Goal: Browse casually: Explore the website without a specific task or goal

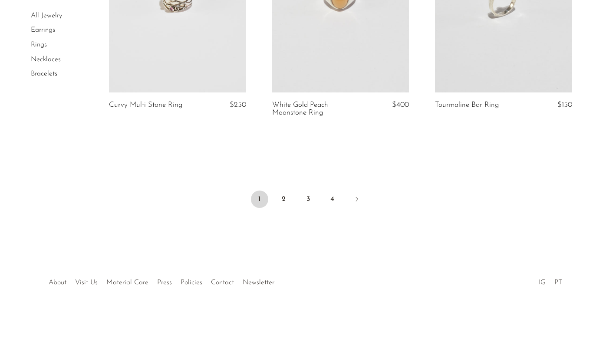
scroll to position [2260, 0]
click at [282, 195] on link "2" at bounding box center [283, 200] width 17 height 17
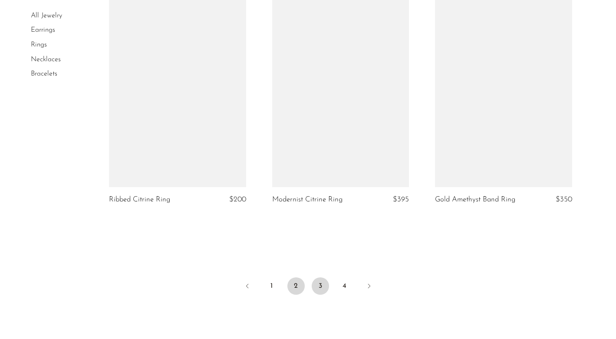
scroll to position [2414, 0]
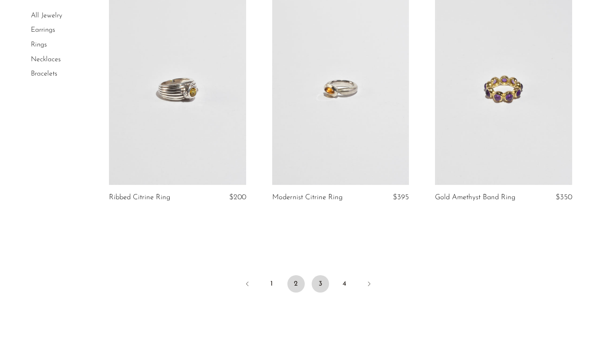
click at [319, 275] on link "3" at bounding box center [320, 283] width 17 height 17
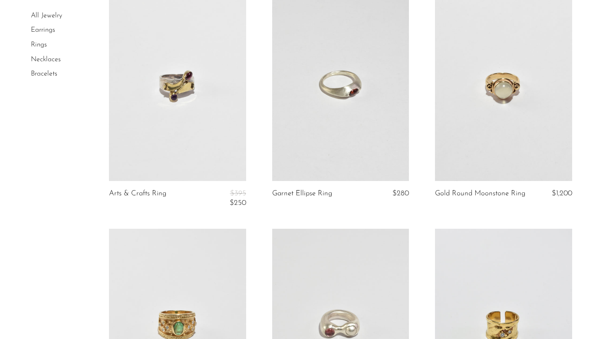
scroll to position [334, 0]
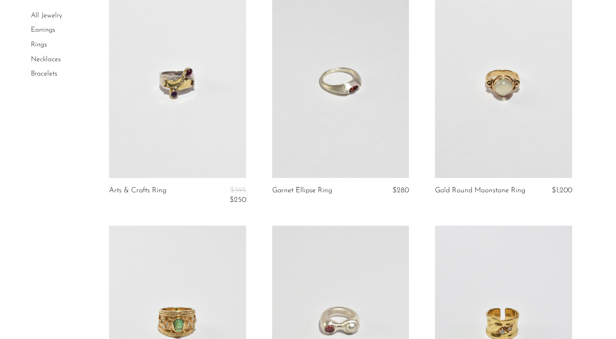
click at [335, 121] on link at bounding box center [340, 82] width 137 height 192
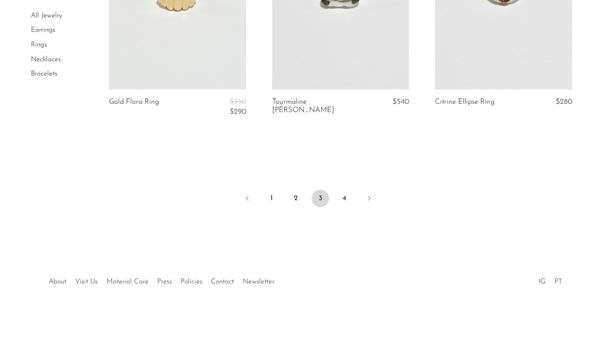
scroll to position [900, 0]
click at [345, 195] on link "4" at bounding box center [344, 199] width 17 height 17
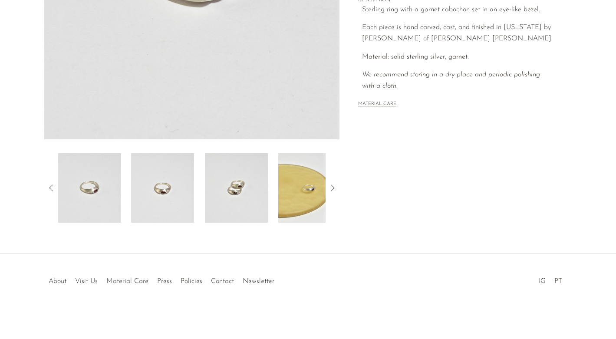
scroll to position [226, 0]
click at [305, 189] on img at bounding box center [309, 187] width 63 height 69
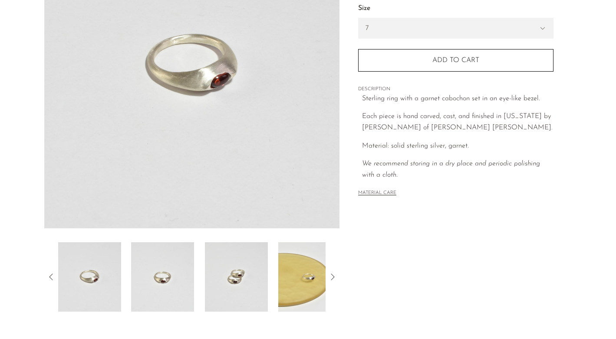
scroll to position [177, 0]
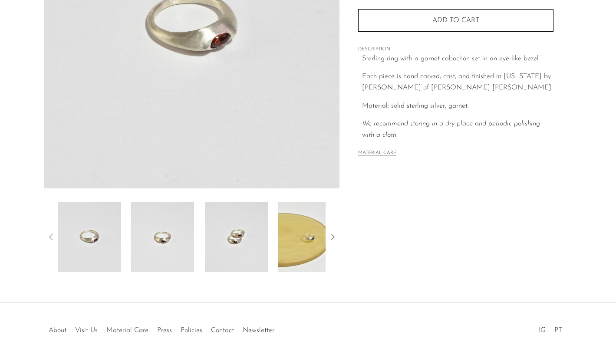
click at [301, 225] on img at bounding box center [309, 236] width 63 height 69
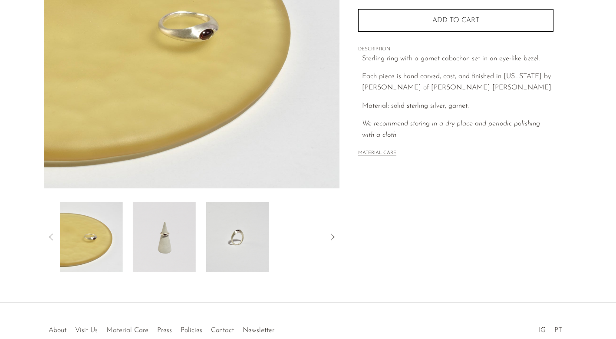
click at [164, 236] on img at bounding box center [164, 236] width 63 height 69
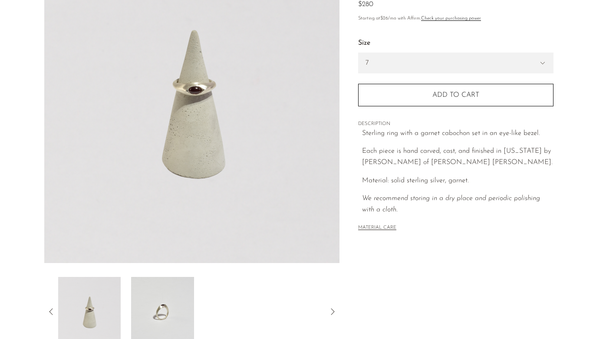
scroll to position [102, 0]
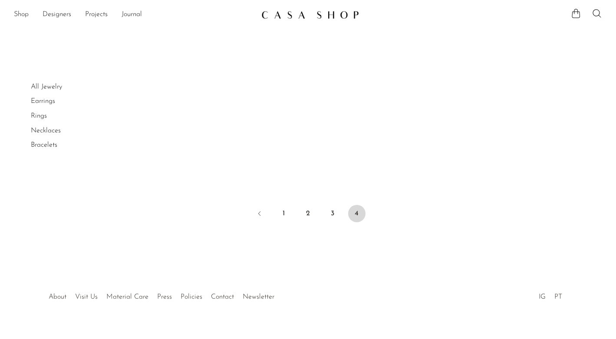
click at [53, 85] on link "All Jewelry" at bounding box center [46, 86] width 31 height 7
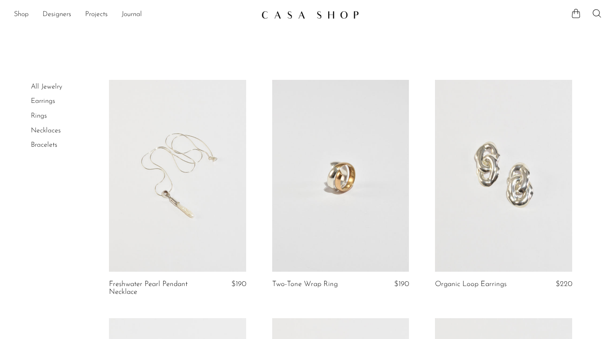
click at [50, 146] on link "Bracelets" at bounding box center [44, 145] width 26 height 7
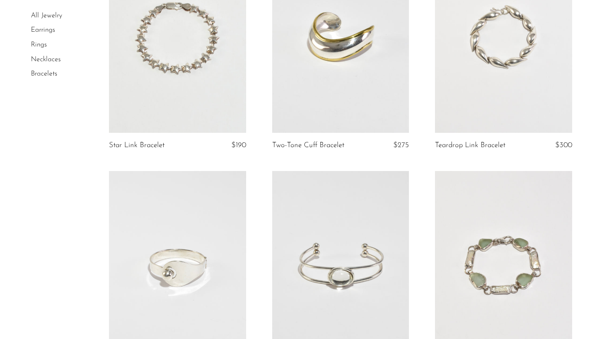
scroll to position [38, 0]
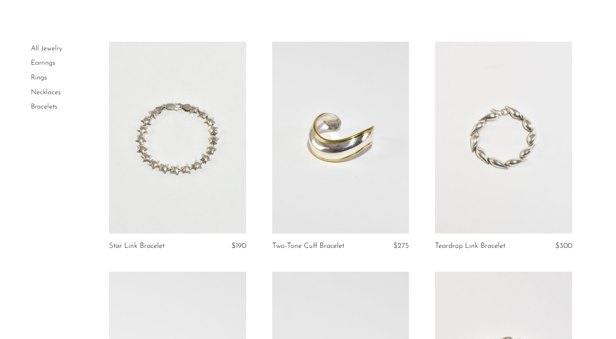
click at [154, 154] on link at bounding box center [177, 138] width 137 height 192
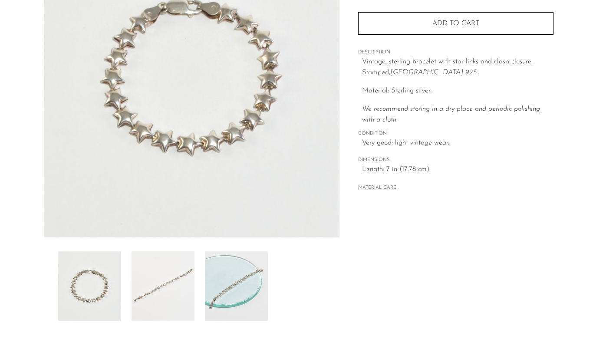
scroll to position [141, 0]
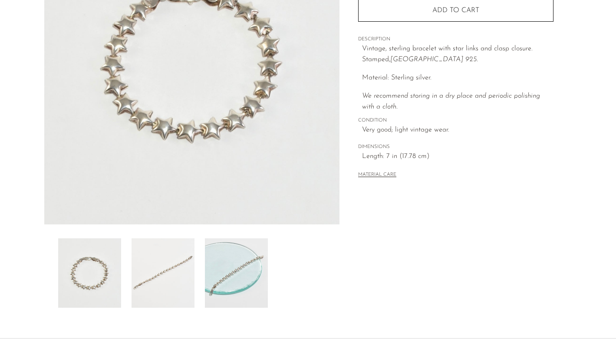
click at [219, 278] on img at bounding box center [236, 272] width 63 height 69
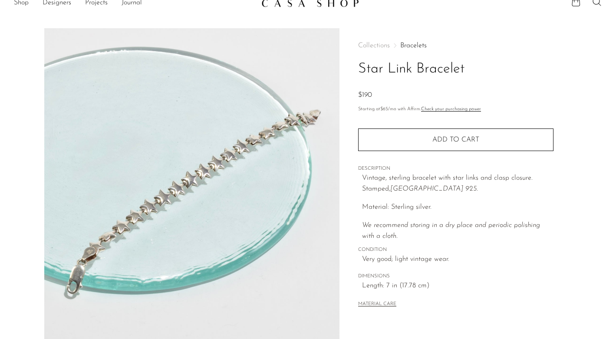
scroll to position [12, 0]
